Goal: Task Accomplishment & Management: Complete application form

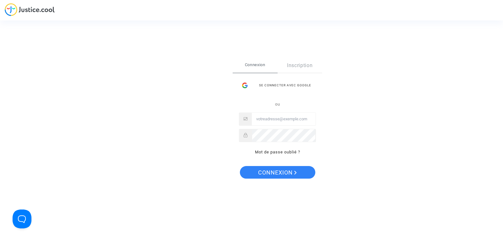
type input "[EMAIL_ADDRESS][PERSON_NAME][DOMAIN_NAME]"
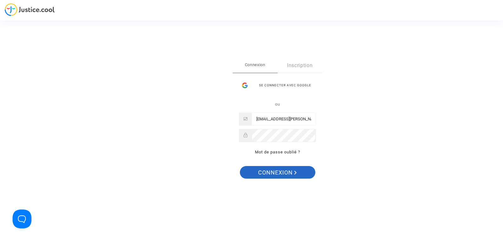
click at [292, 174] on span "Connexion" at bounding box center [277, 172] width 39 height 13
